Goal: Check status: Check status

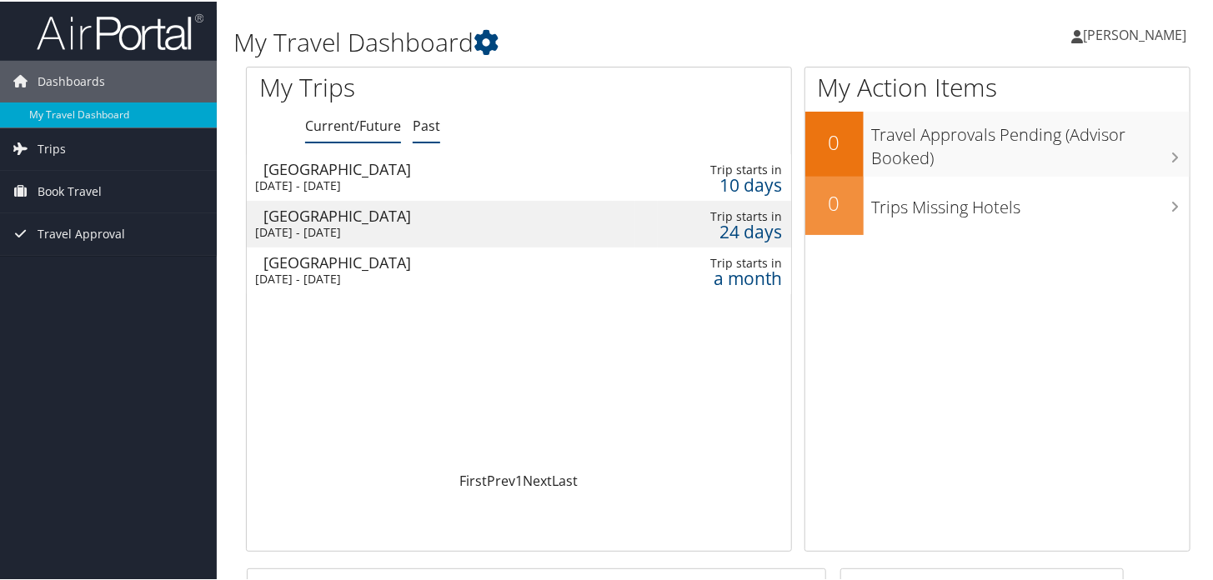
click at [419, 124] on link "Past" at bounding box center [427, 124] width 28 height 18
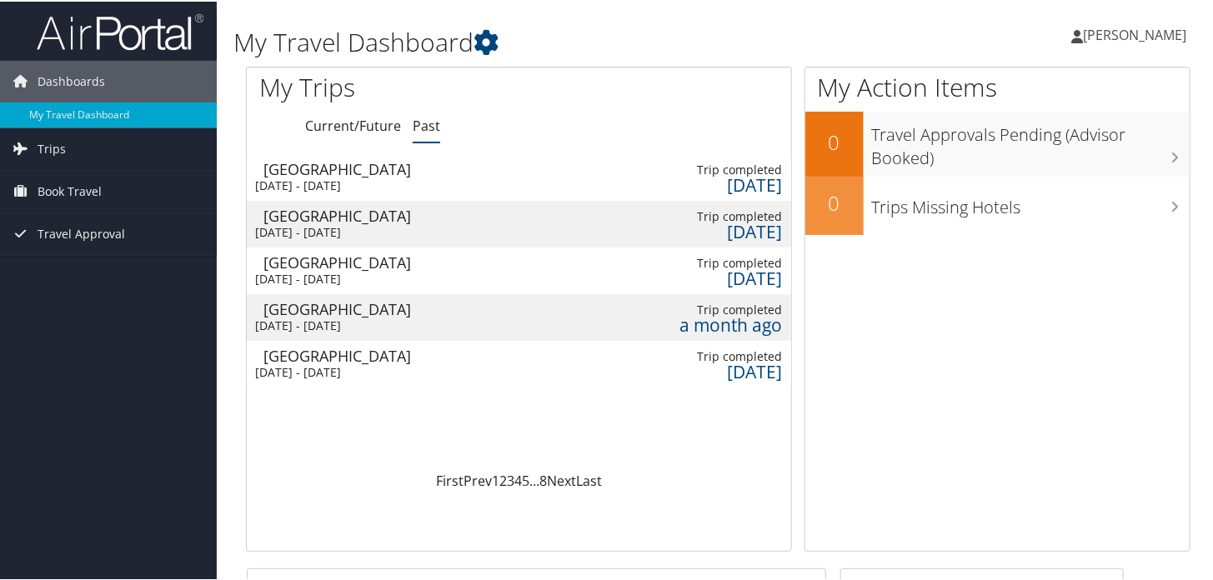
click at [386, 178] on div "[DATE] - [DATE]" at bounding box center [423, 184] width 337 height 15
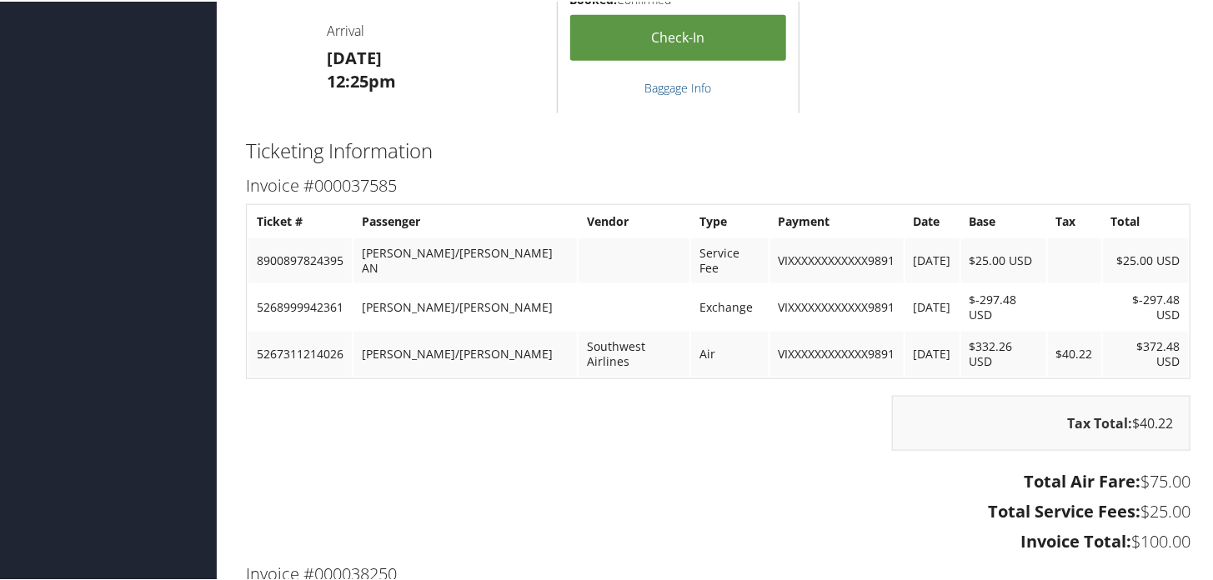
scroll to position [717, 0]
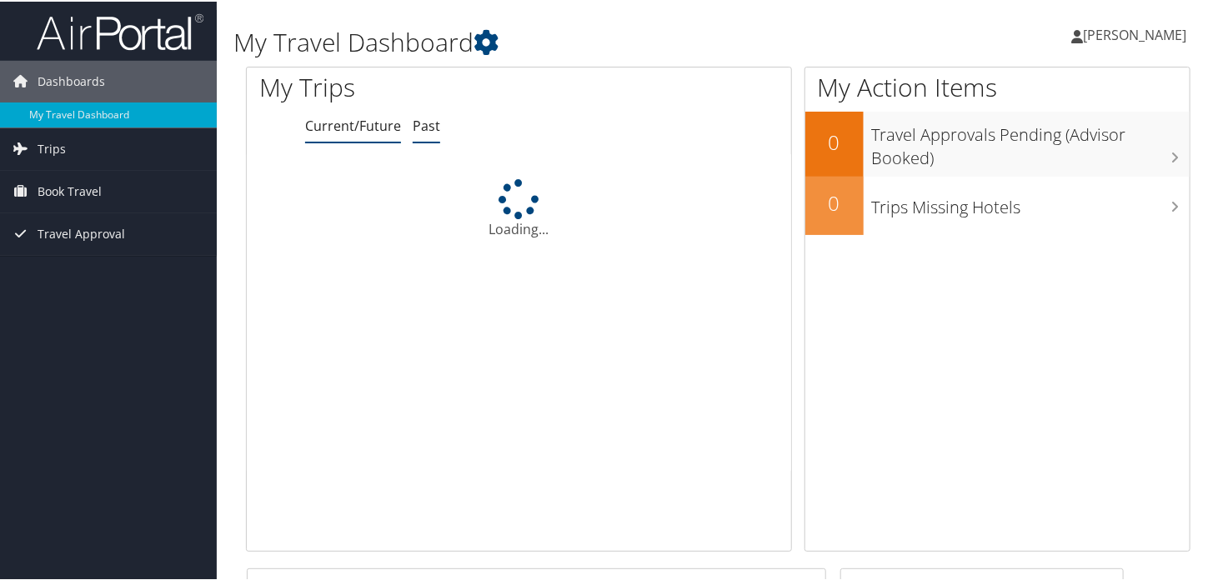
click at [419, 128] on link "Past" at bounding box center [427, 124] width 28 height 18
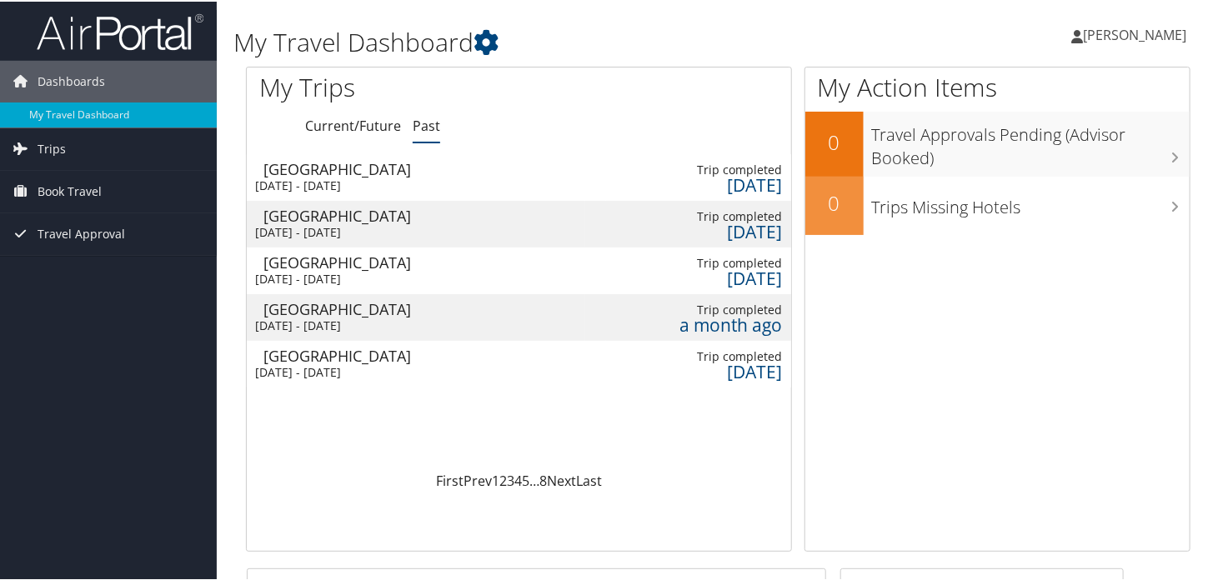
click at [425, 118] on link "Past" at bounding box center [427, 124] width 28 height 18
click at [361, 351] on div "Las Vegas" at bounding box center [414, 354] width 301 height 15
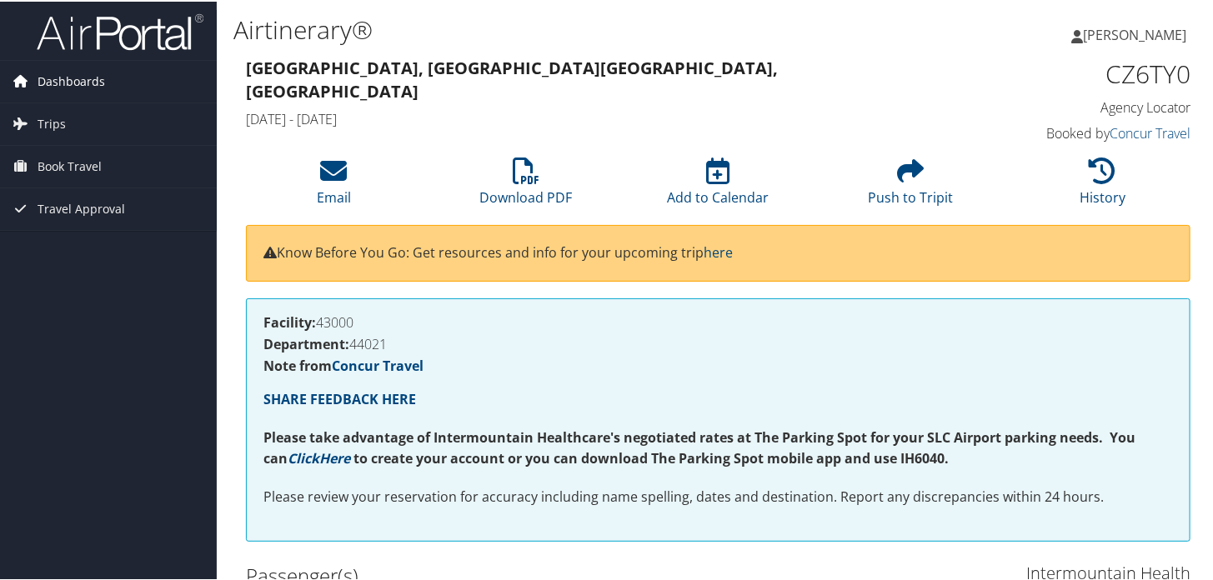
click at [74, 83] on span "Dashboards" at bounding box center [72, 80] width 68 height 42
click at [92, 83] on span "Dashboards" at bounding box center [72, 80] width 68 height 42
click at [93, 84] on span "Dashboards" at bounding box center [72, 80] width 68 height 42
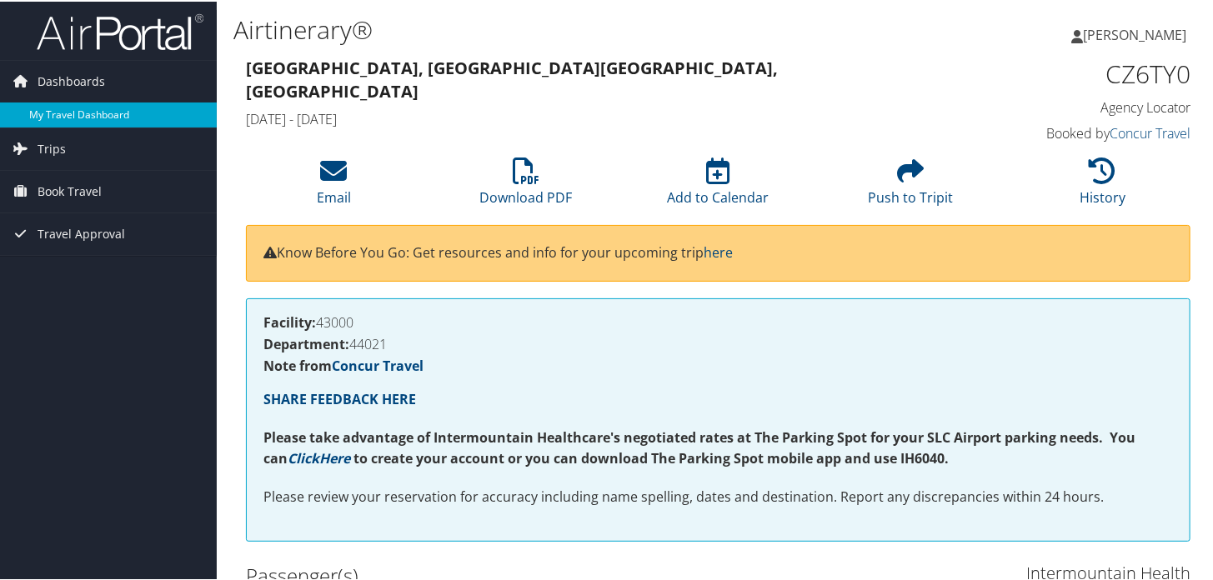
click at [104, 112] on link "My Travel Dashboard" at bounding box center [108, 113] width 217 height 25
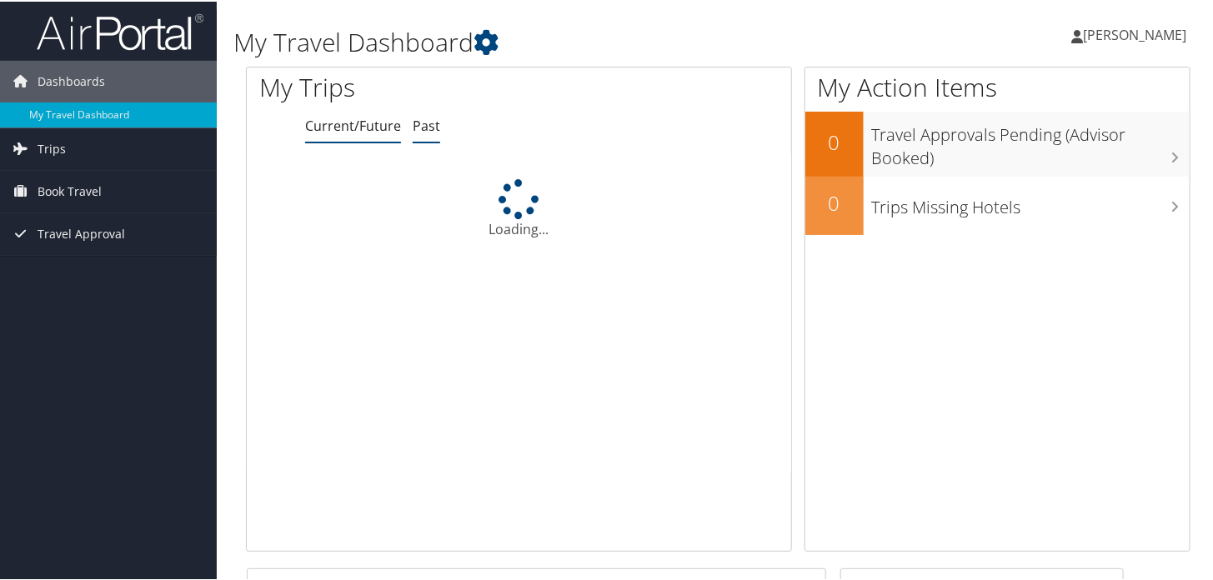
click at [423, 126] on link "Past" at bounding box center [427, 124] width 28 height 18
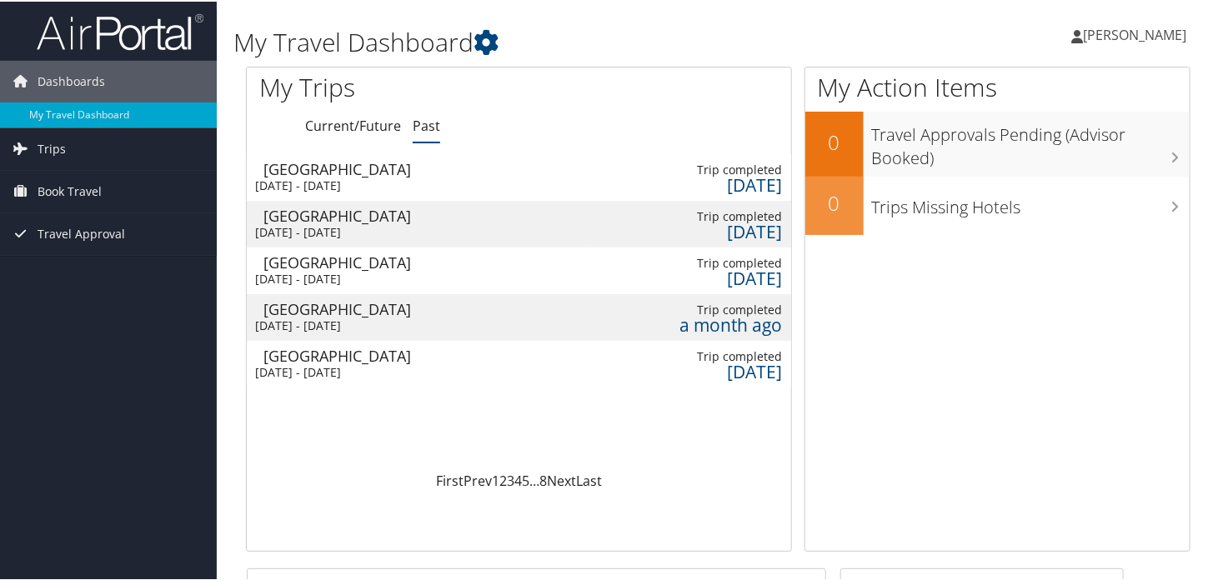
click at [368, 365] on div "[DATE] - [DATE]" at bounding box center [405, 371] width 301 height 15
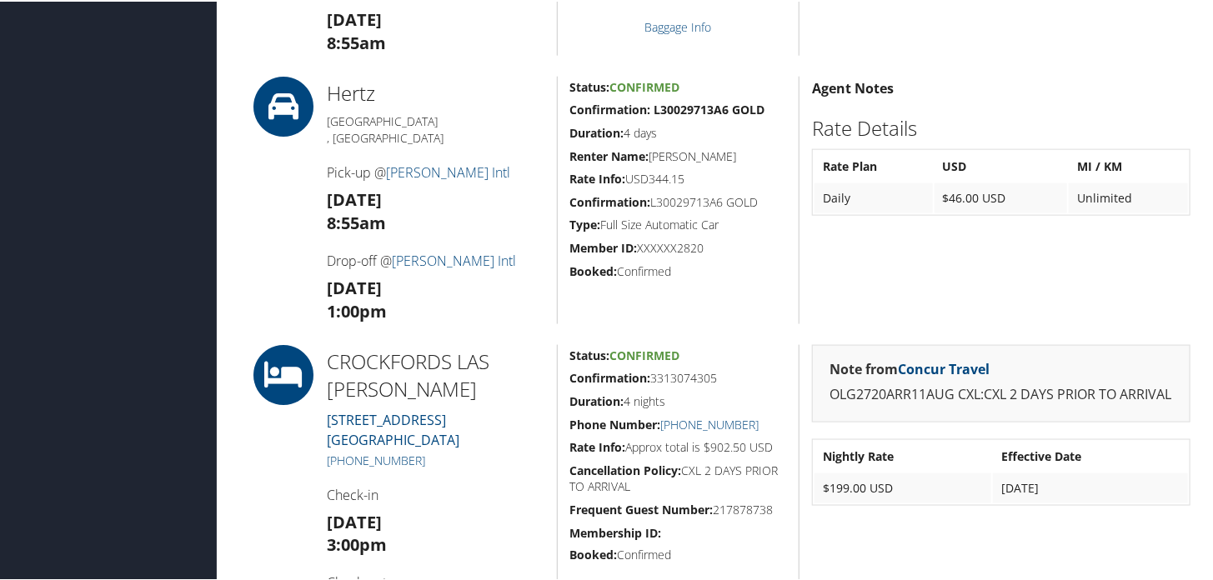
scroll to position [816, 0]
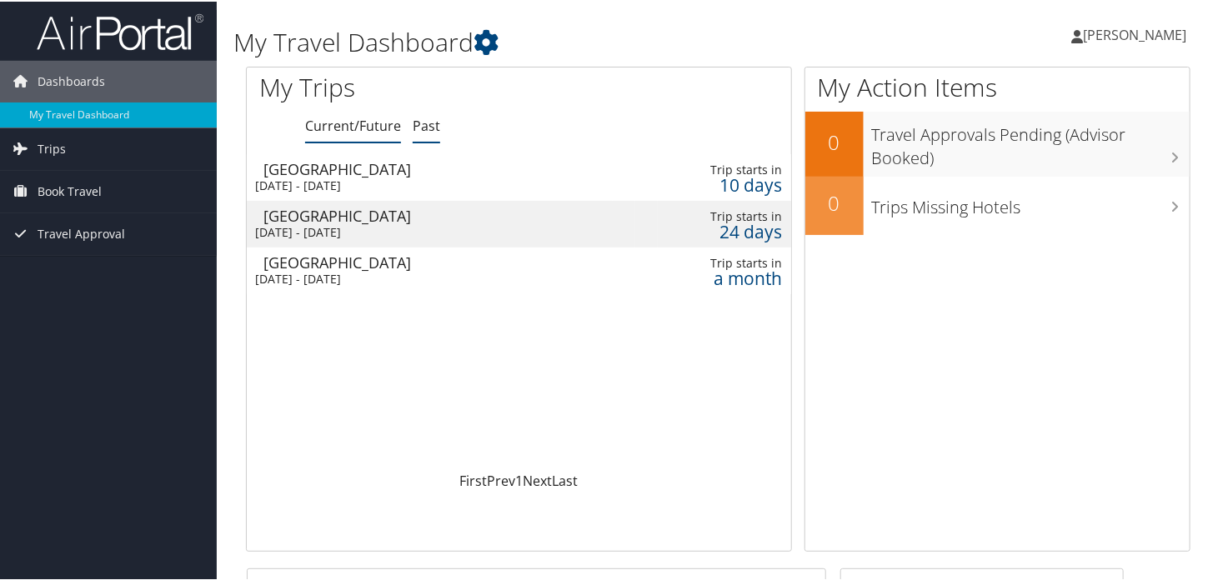
click at [430, 126] on link "Past" at bounding box center [427, 124] width 28 height 18
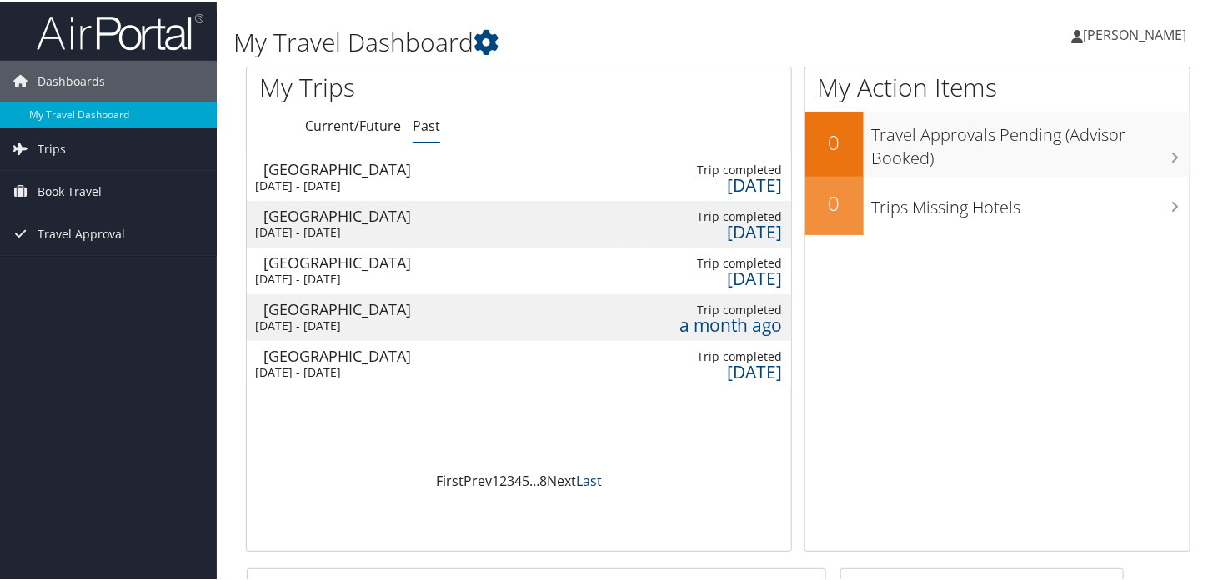
click at [580, 485] on link "Last" at bounding box center [589, 479] width 26 height 18
click at [388, 131] on link "Current/Future" at bounding box center [353, 124] width 96 height 18
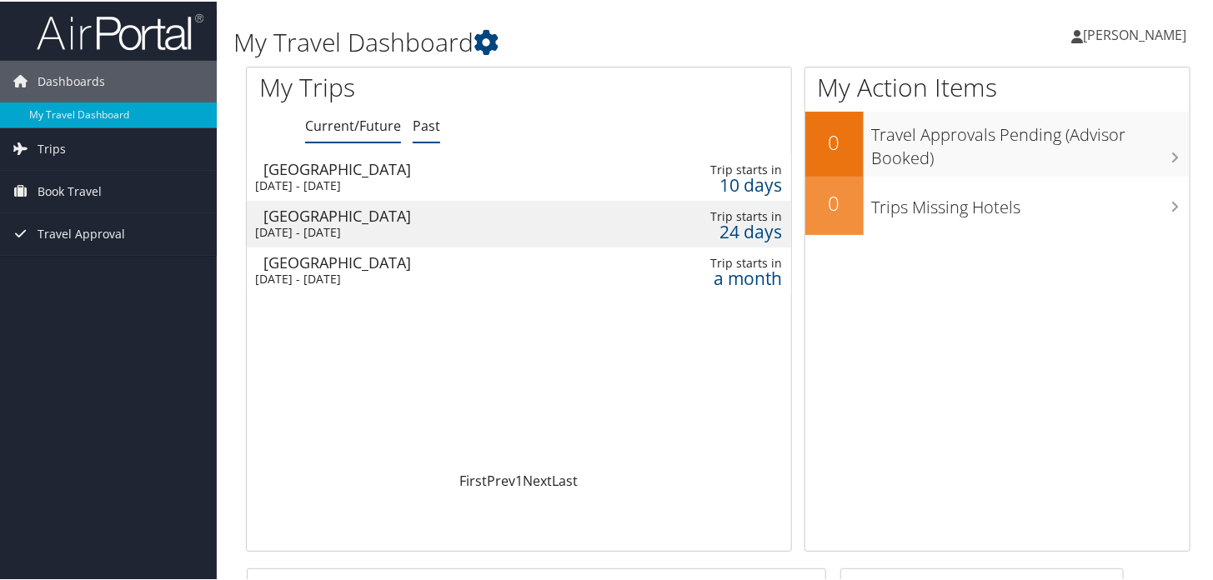
click at [434, 128] on link "Past" at bounding box center [427, 124] width 28 height 18
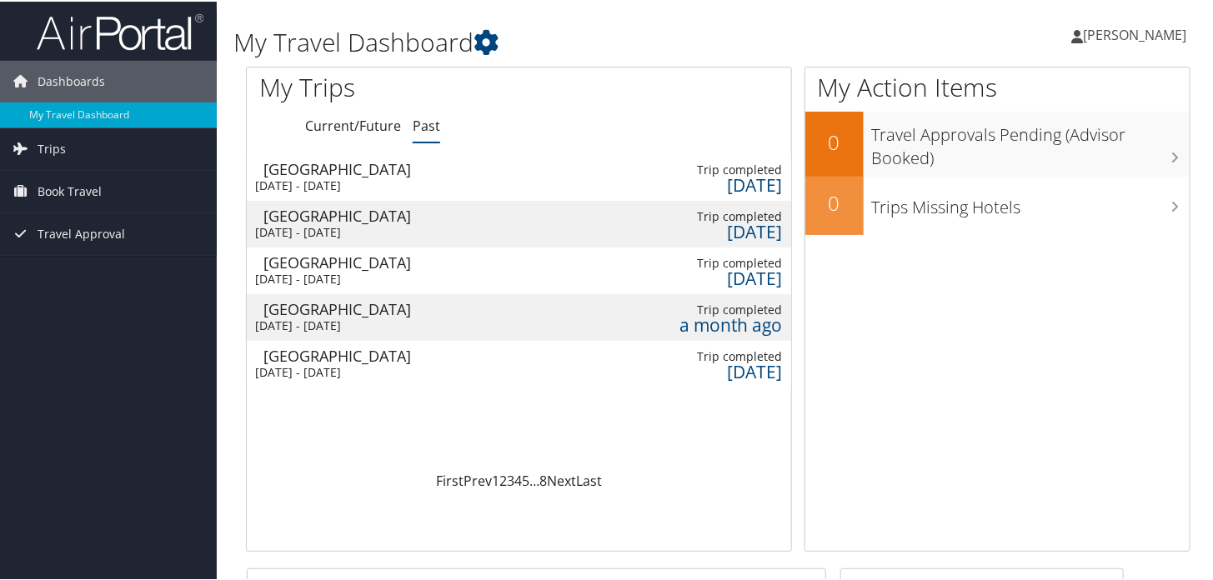
click at [322, 308] on div "Las Vegas" at bounding box center [432, 307] width 337 height 15
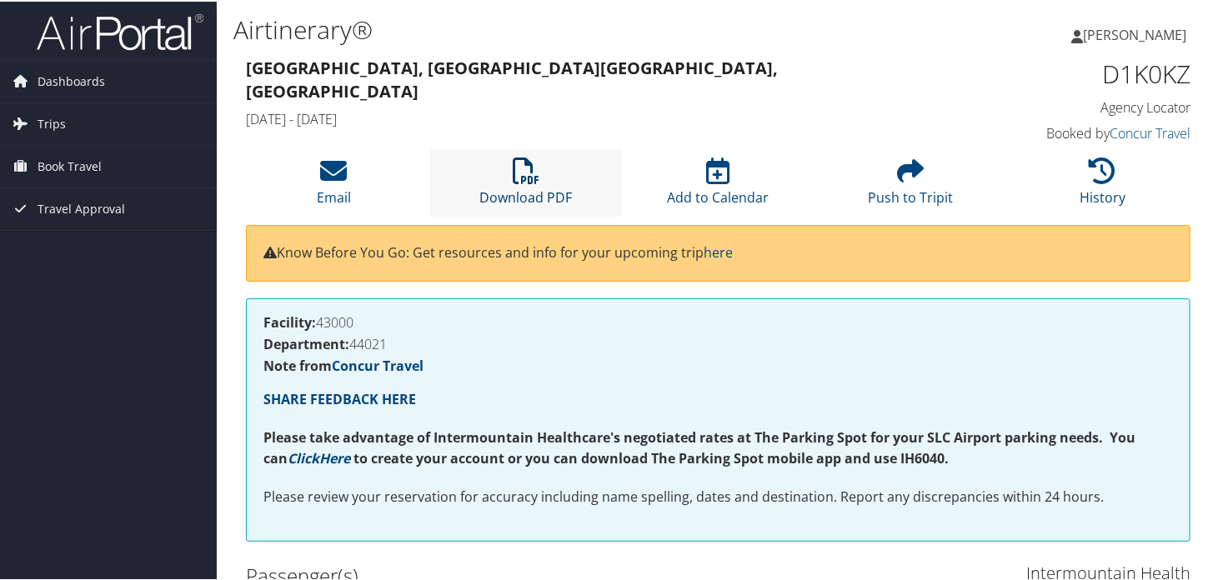
click at [530, 178] on icon at bounding box center [526, 169] width 27 height 27
